Goal: Task Accomplishment & Management: Use online tool/utility

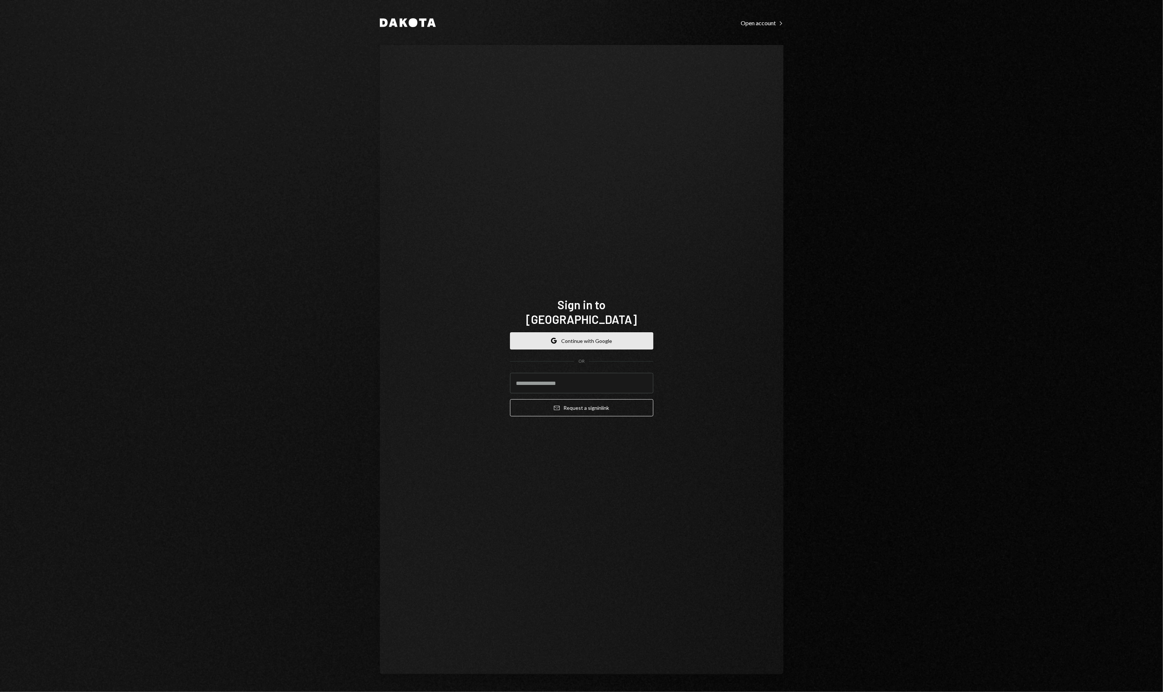
click at [569, 338] on button "Google Continue with Google" at bounding box center [581, 340] width 143 height 17
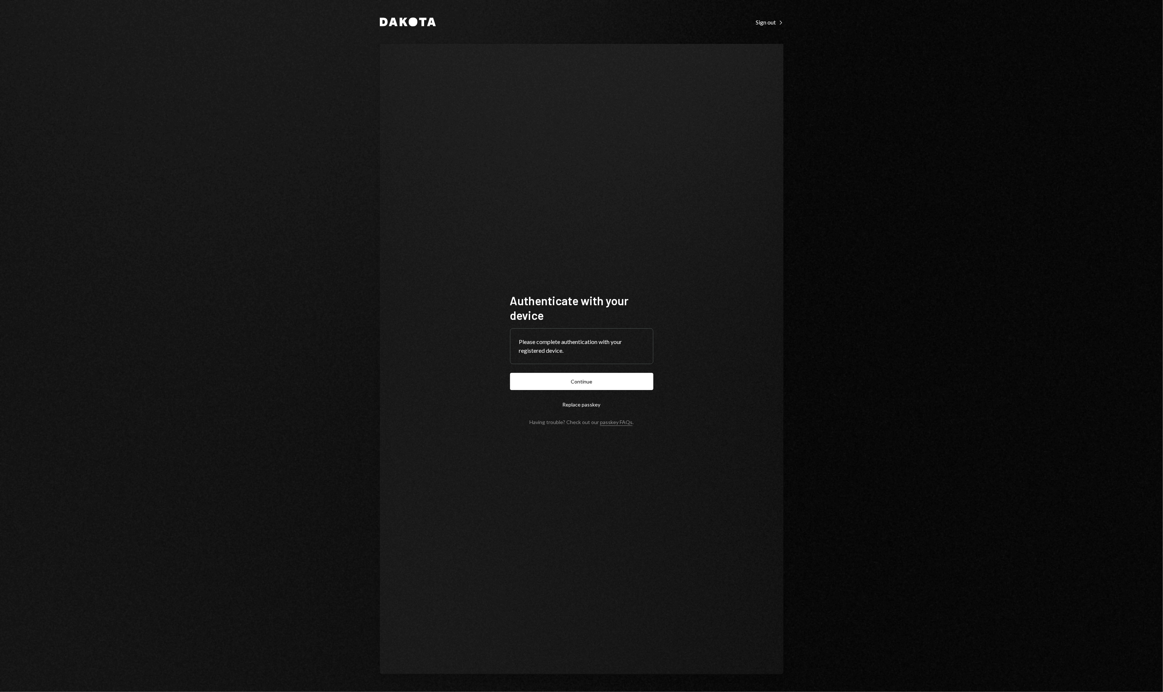
click at [606, 383] on button "Continue" at bounding box center [581, 381] width 143 height 17
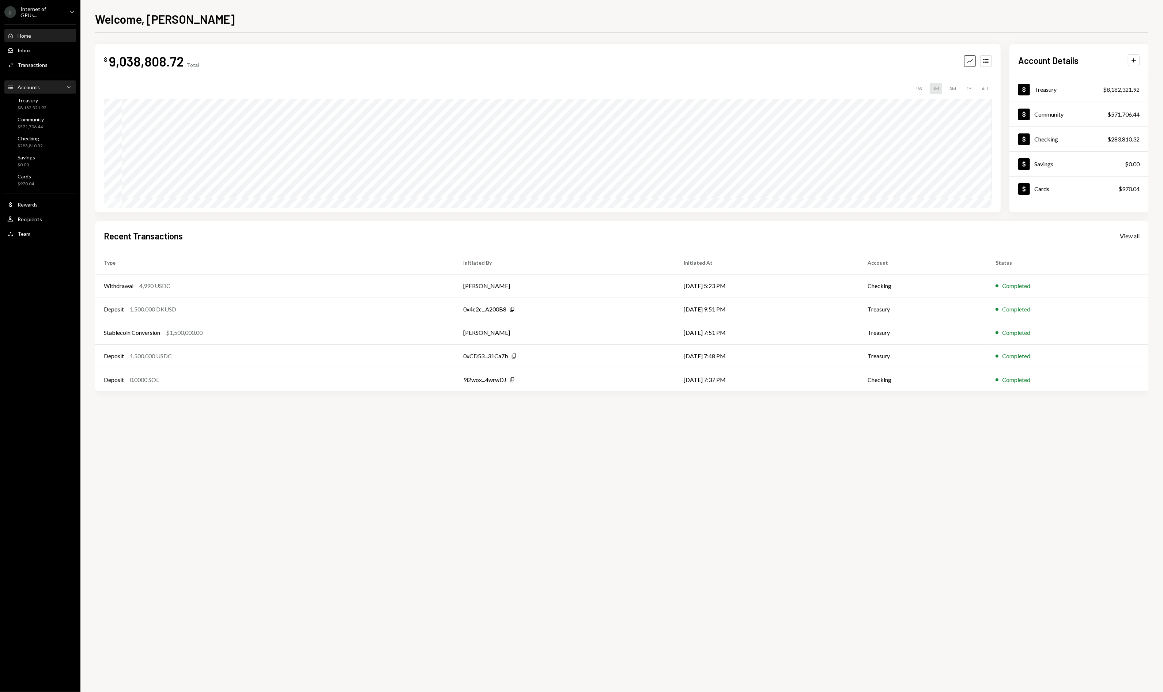
click at [38, 90] on div "Accounts Accounts" at bounding box center [23, 87] width 33 height 7
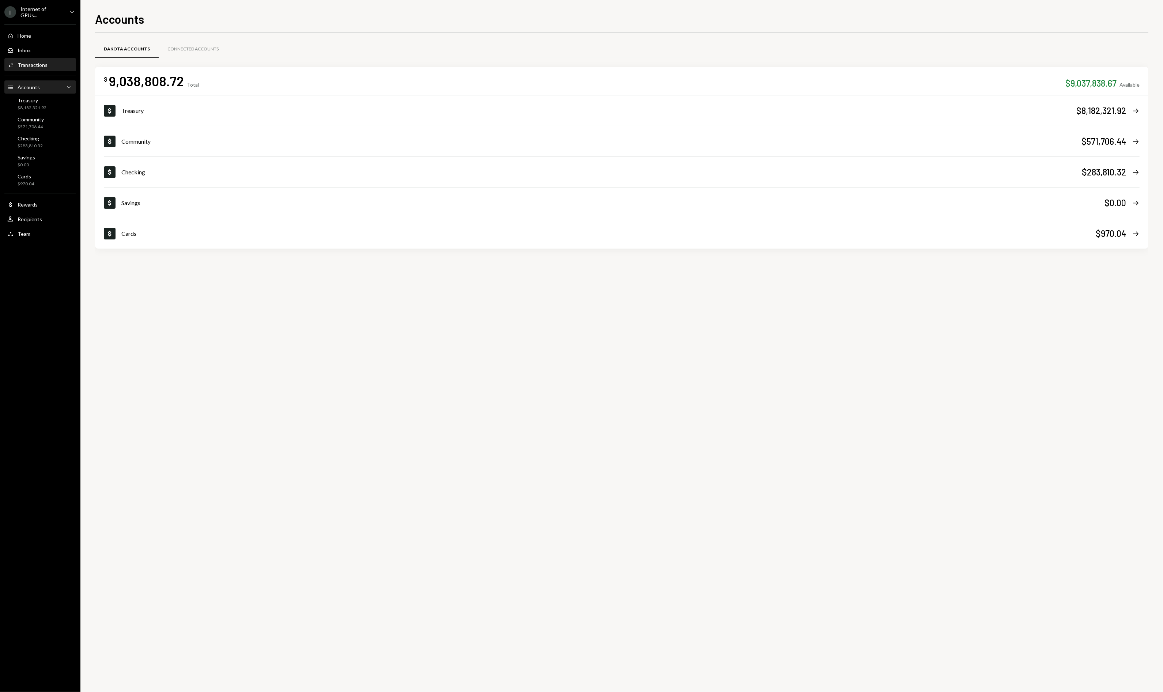
click at [37, 65] on div "Transactions" at bounding box center [33, 65] width 30 height 6
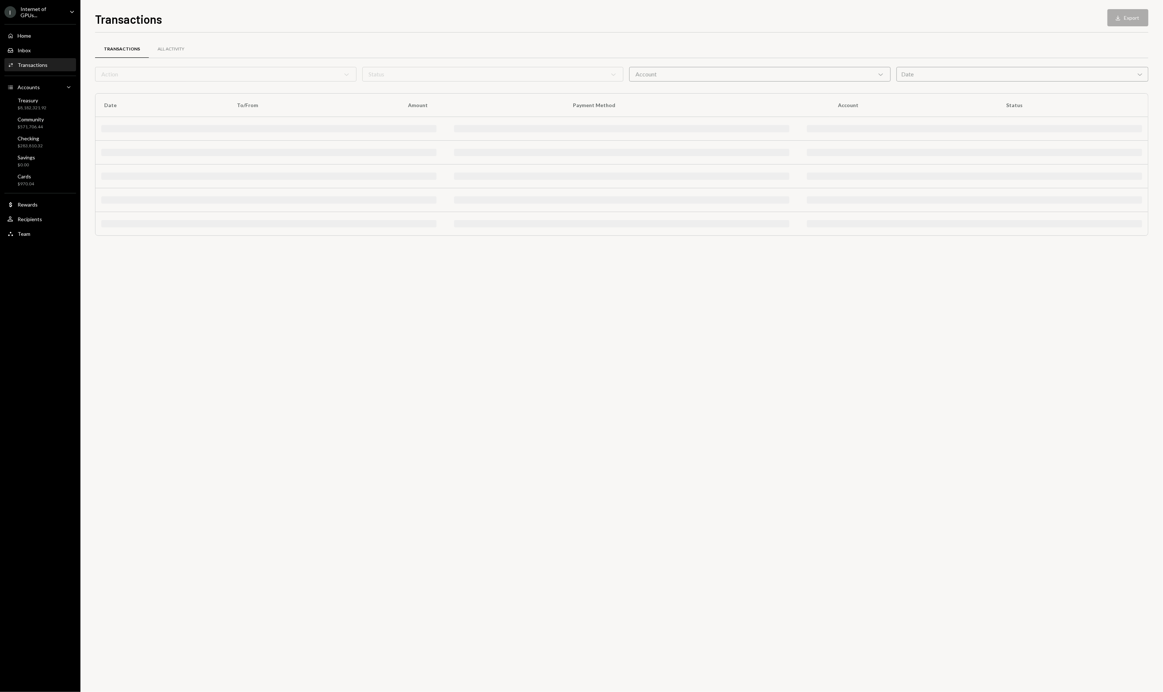
click at [171, 69] on div "Action Chevron Down" at bounding box center [226, 74] width 262 height 15
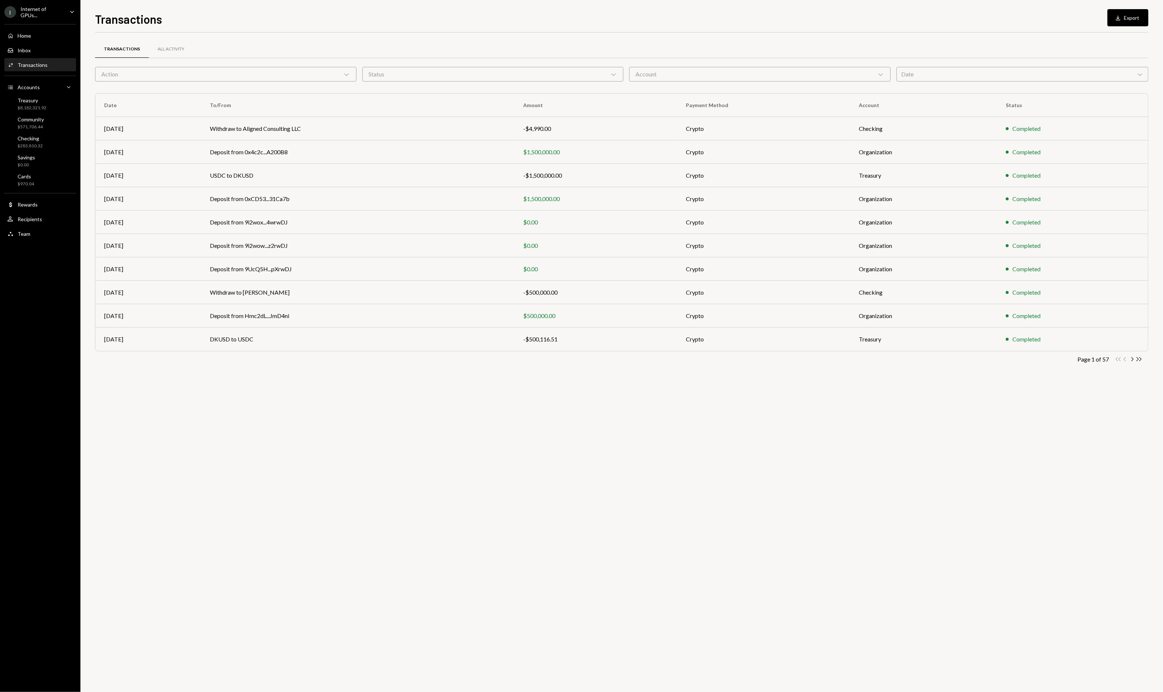
click at [518, 74] on div "Status Chevron Down" at bounding box center [493, 74] width 262 height 15
click at [814, 50] on div "Transactions All Activity" at bounding box center [622, 49] width 1054 height 19
click at [1125, 15] on button "Download Export" at bounding box center [1128, 17] width 41 height 17
